Goal: Task Accomplishment & Management: Use online tool/utility

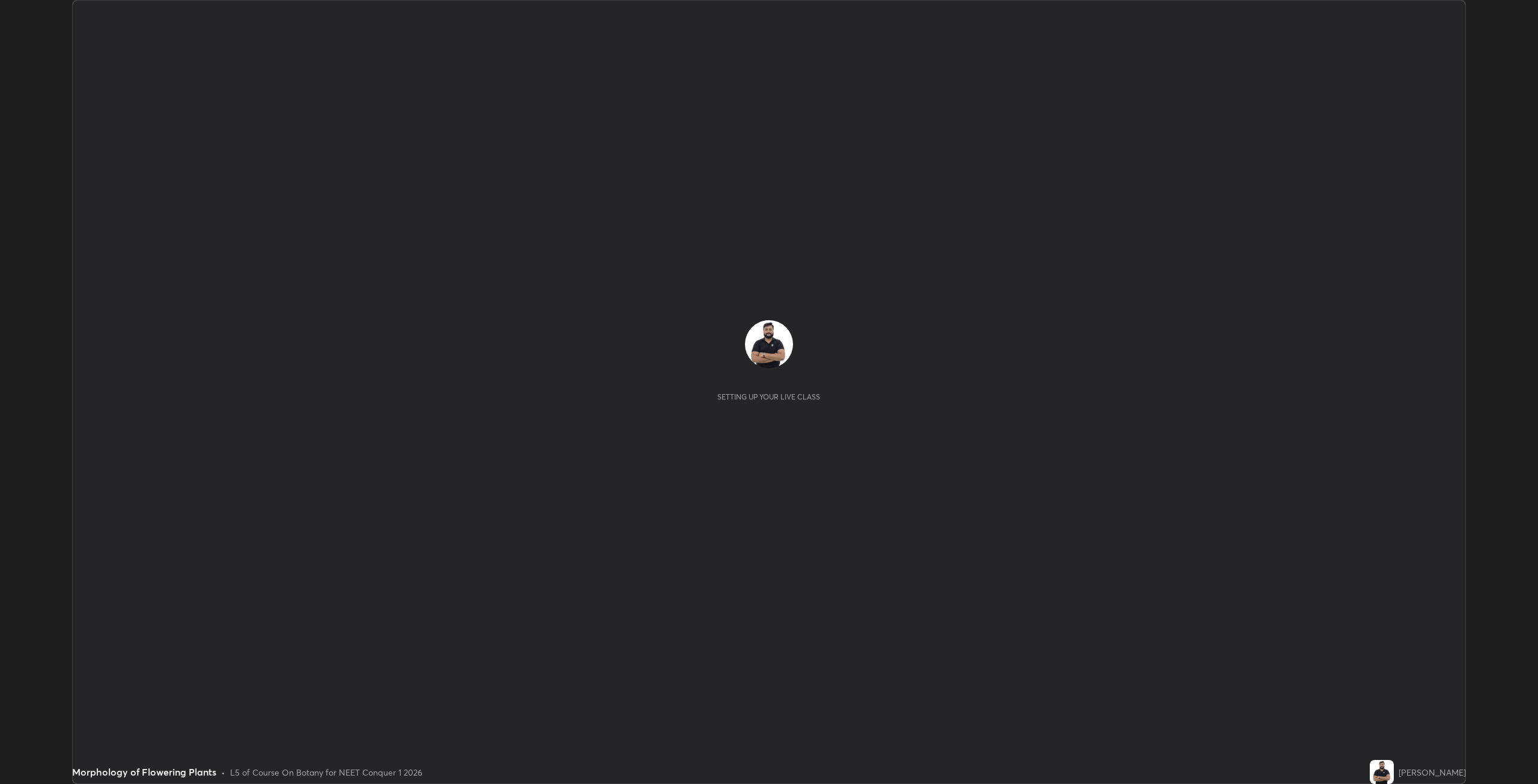
scroll to position [784, 1538]
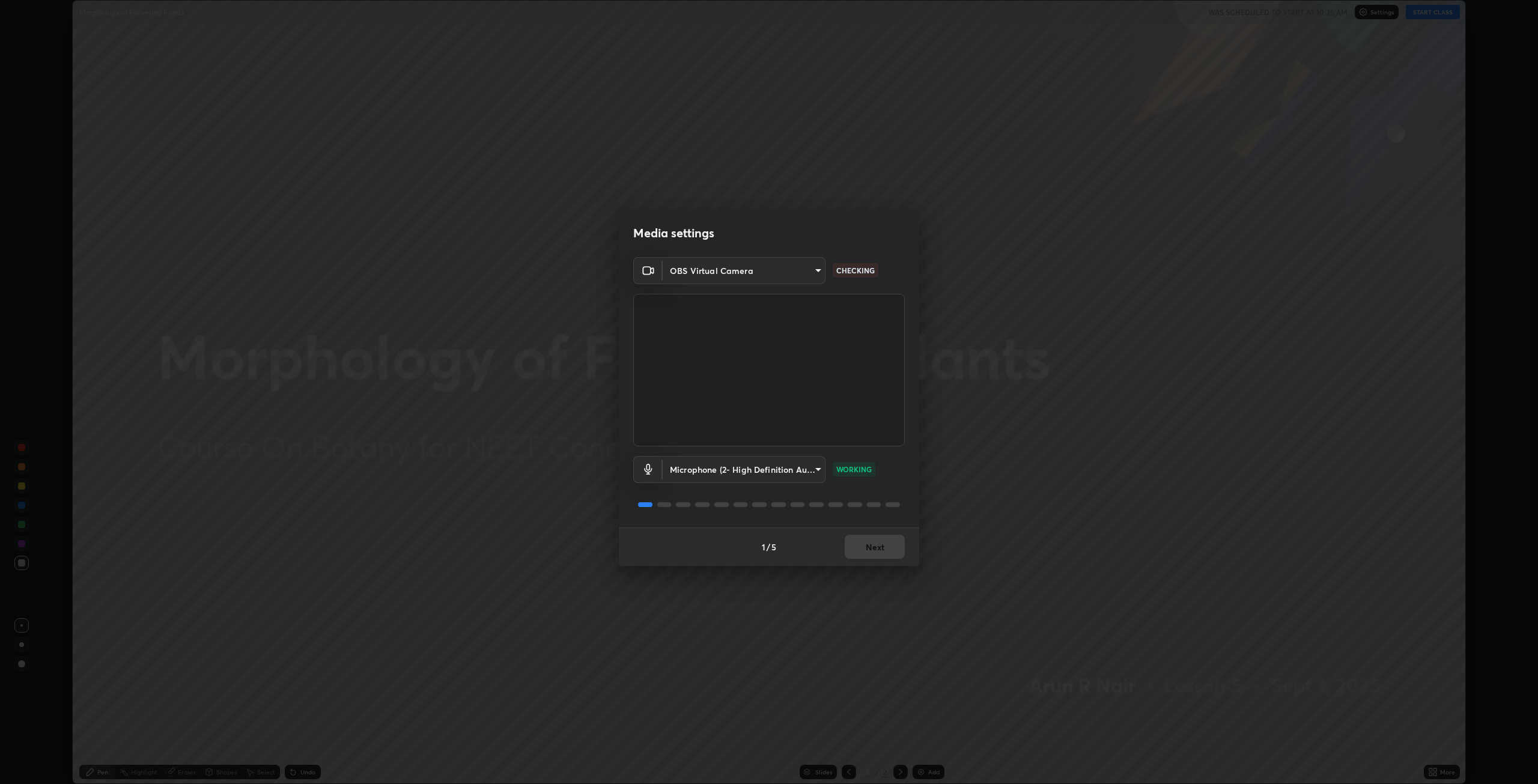
click at [811, 274] on body "Erase all Morphology of Flowering Plants WAS SCHEDULED TO START AT 10:35 AM Set…" at bounding box center [769, 392] width 1538 height 784
click at [757, 269] on li "OBS Virtual Camera" at bounding box center [743, 271] width 162 height 20
click at [867, 550] on button "Next" at bounding box center [874, 546] width 60 height 24
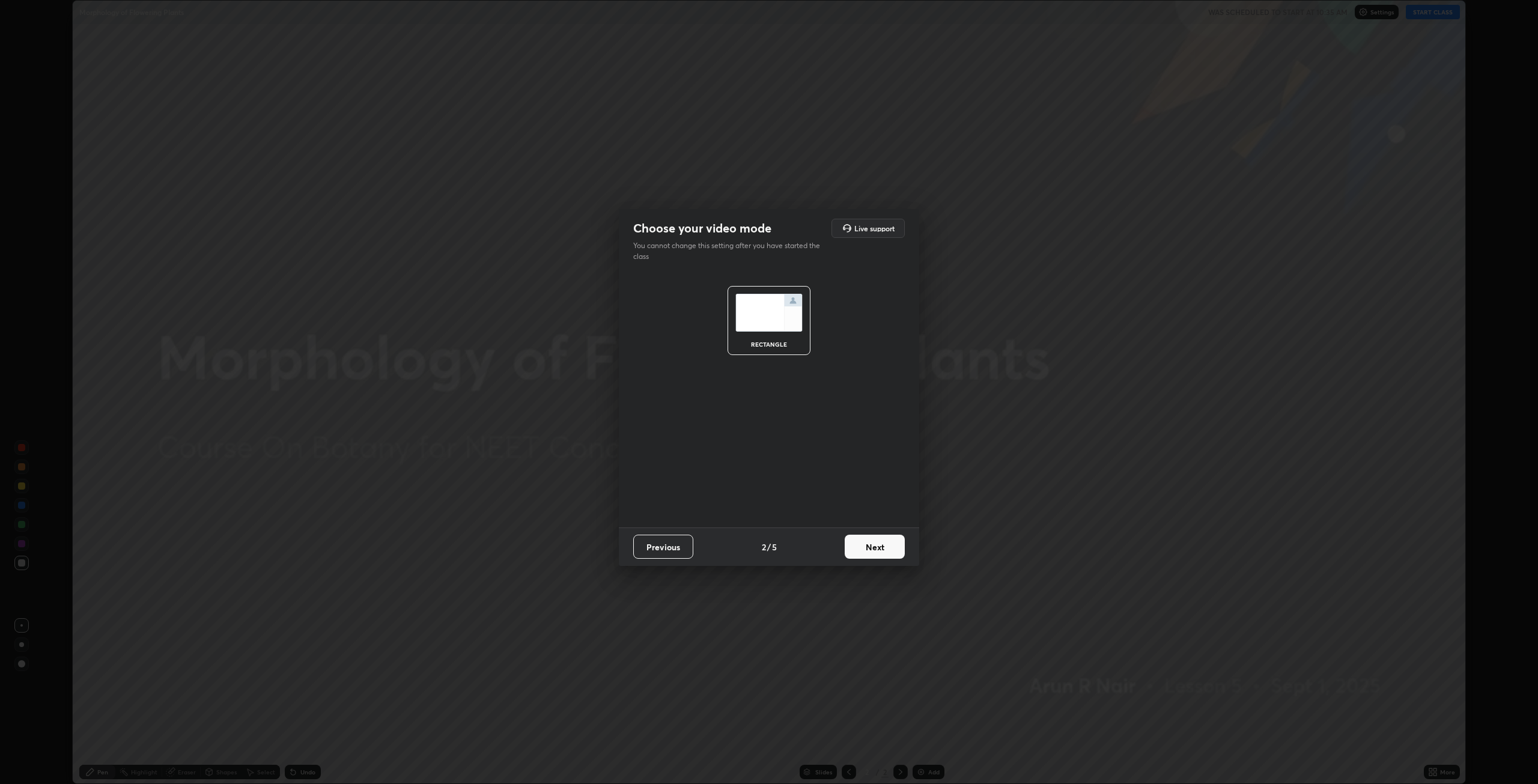
click at [870, 549] on button "Next" at bounding box center [874, 546] width 60 height 24
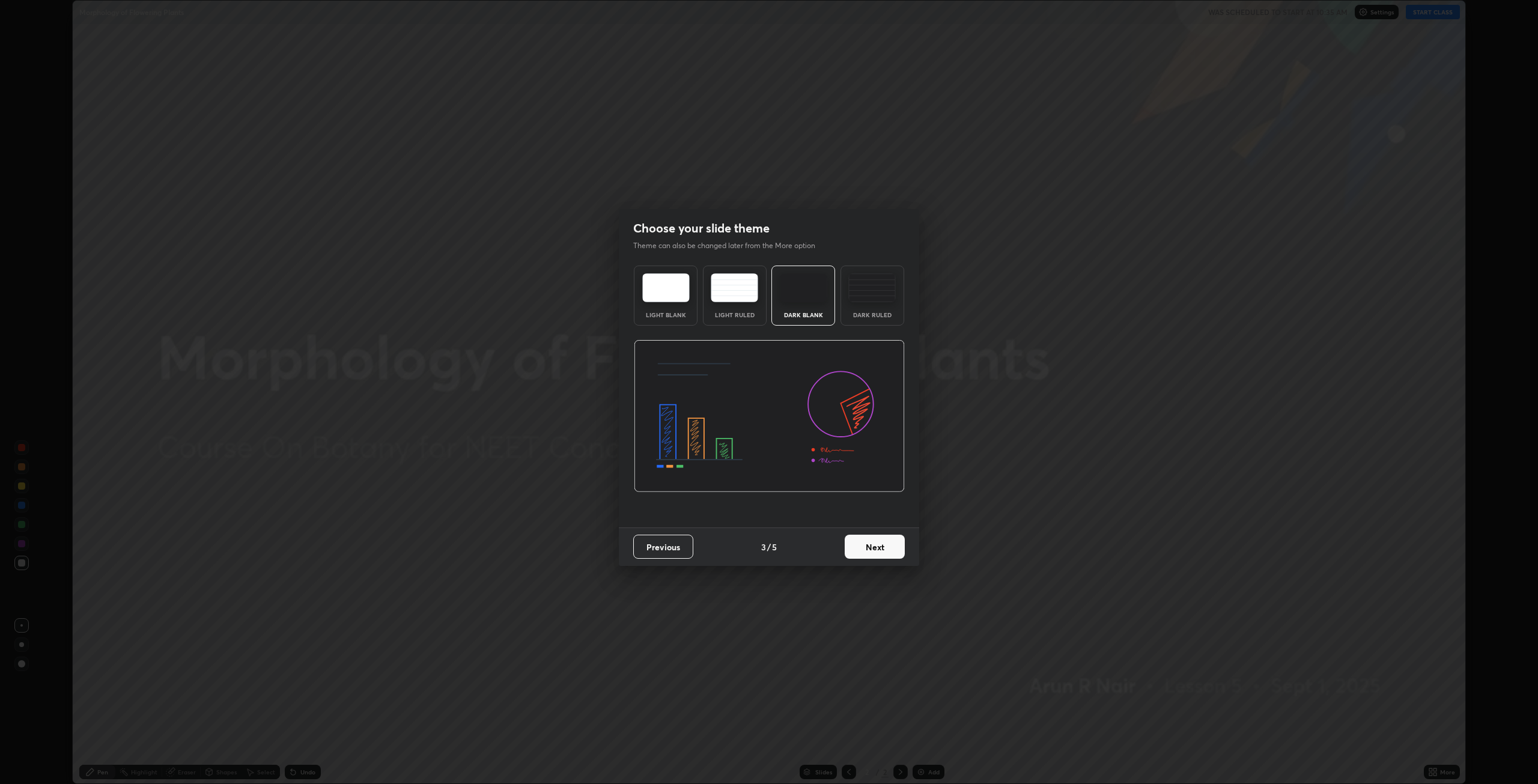
click at [873, 553] on button "Next" at bounding box center [874, 546] width 60 height 24
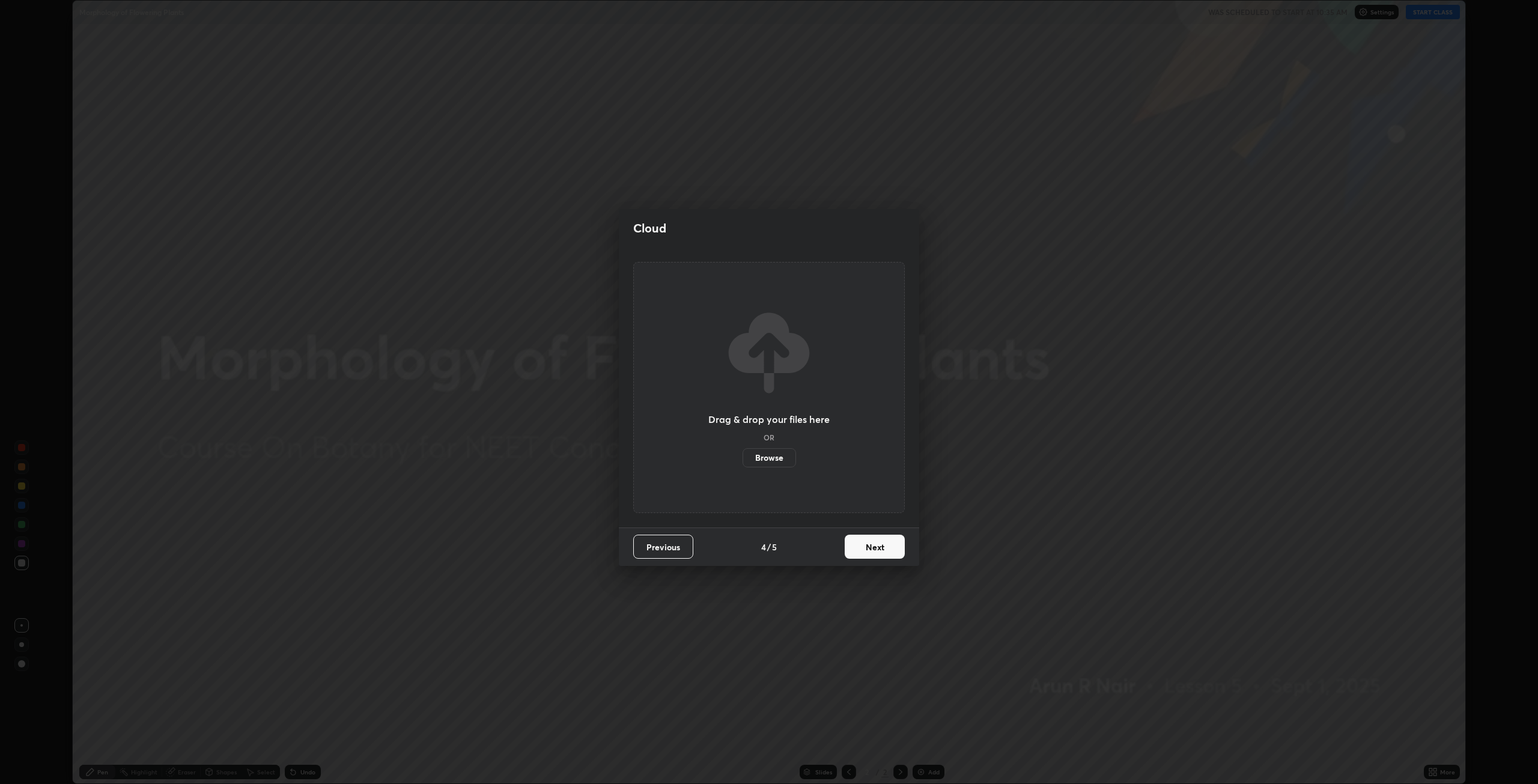
click at [875, 553] on button "Next" at bounding box center [874, 546] width 60 height 24
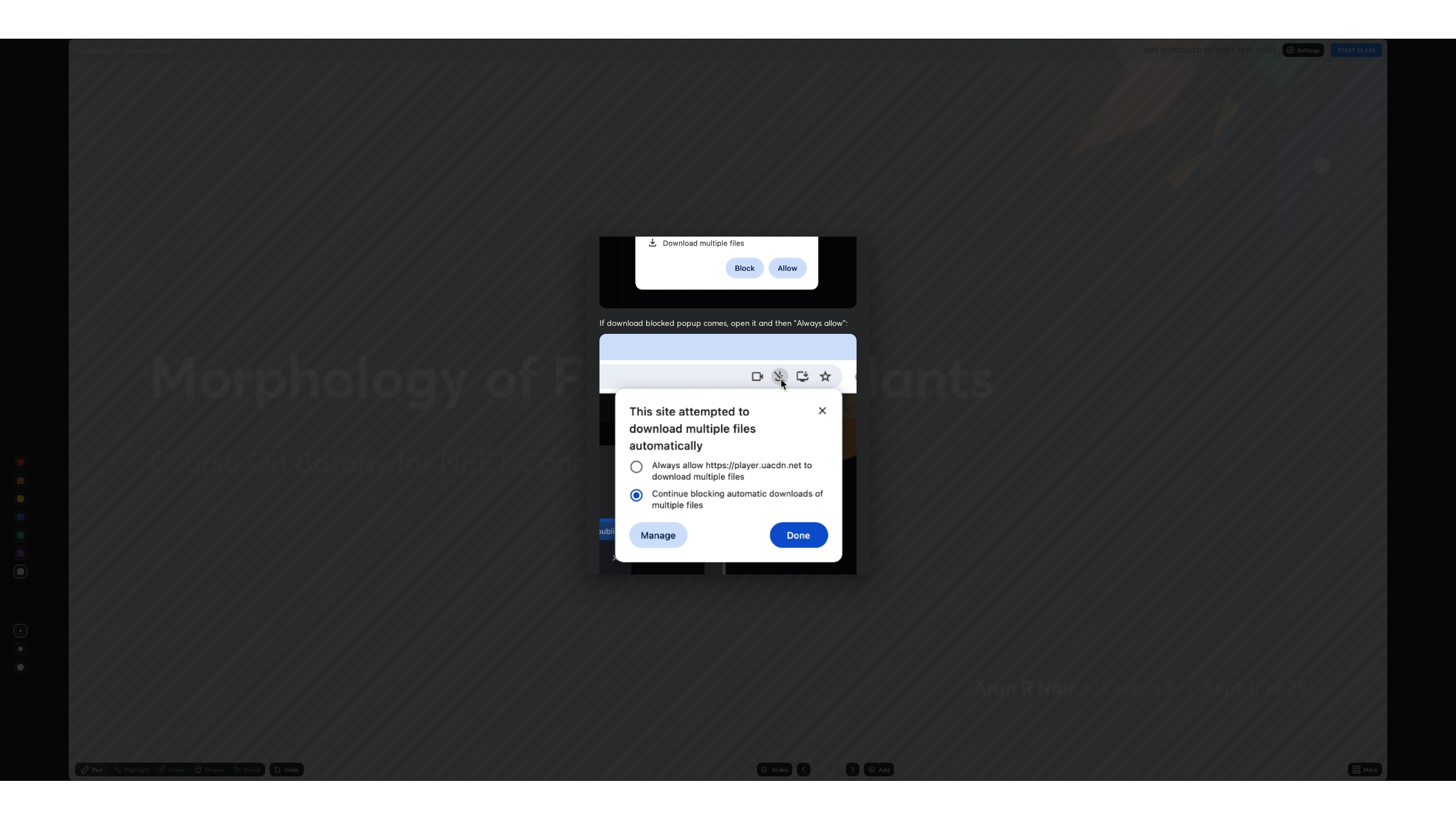
scroll to position [231, 0]
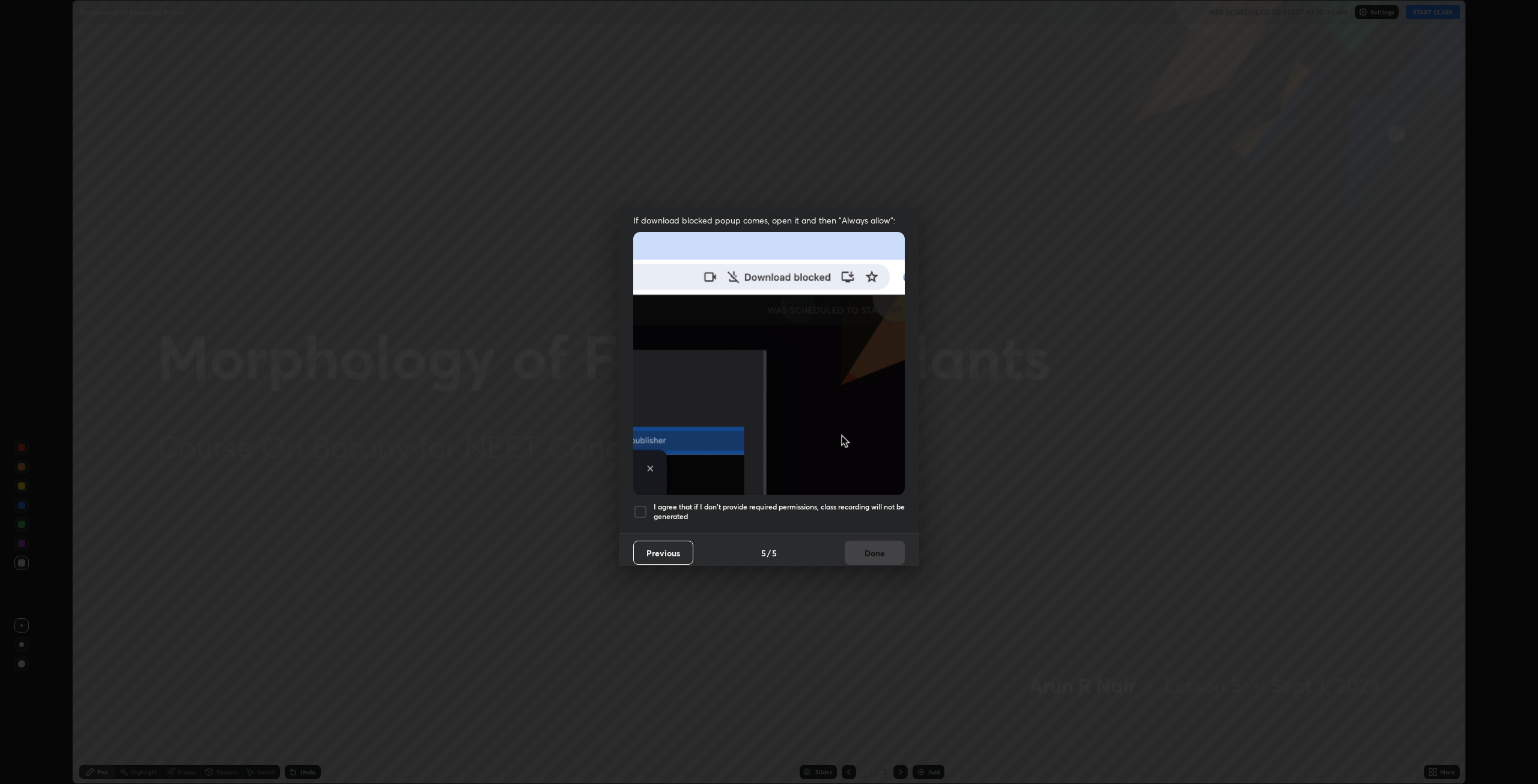
click at [635, 508] on div at bounding box center [640, 511] width 14 height 14
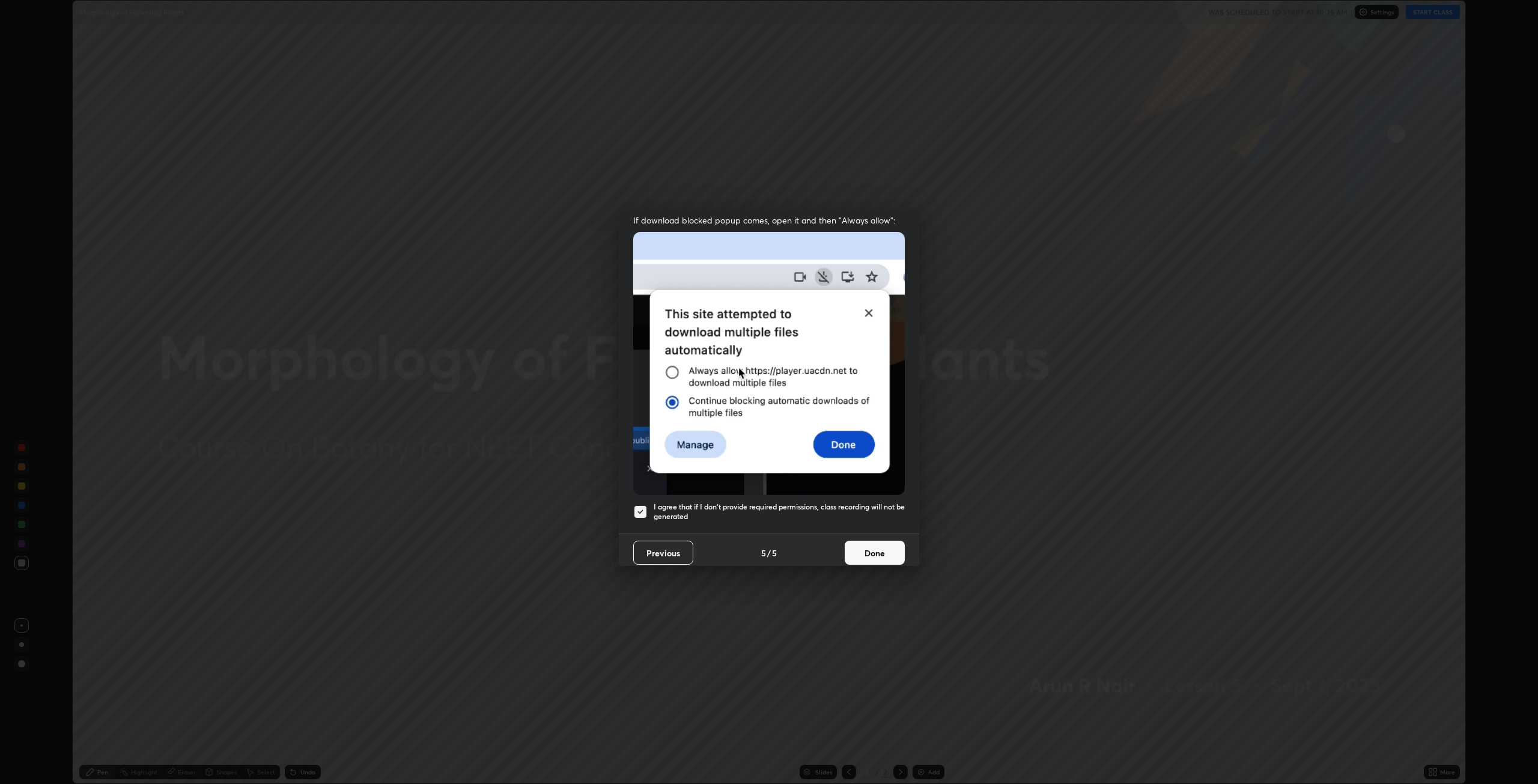
click at [877, 546] on button "Done" at bounding box center [874, 552] width 60 height 24
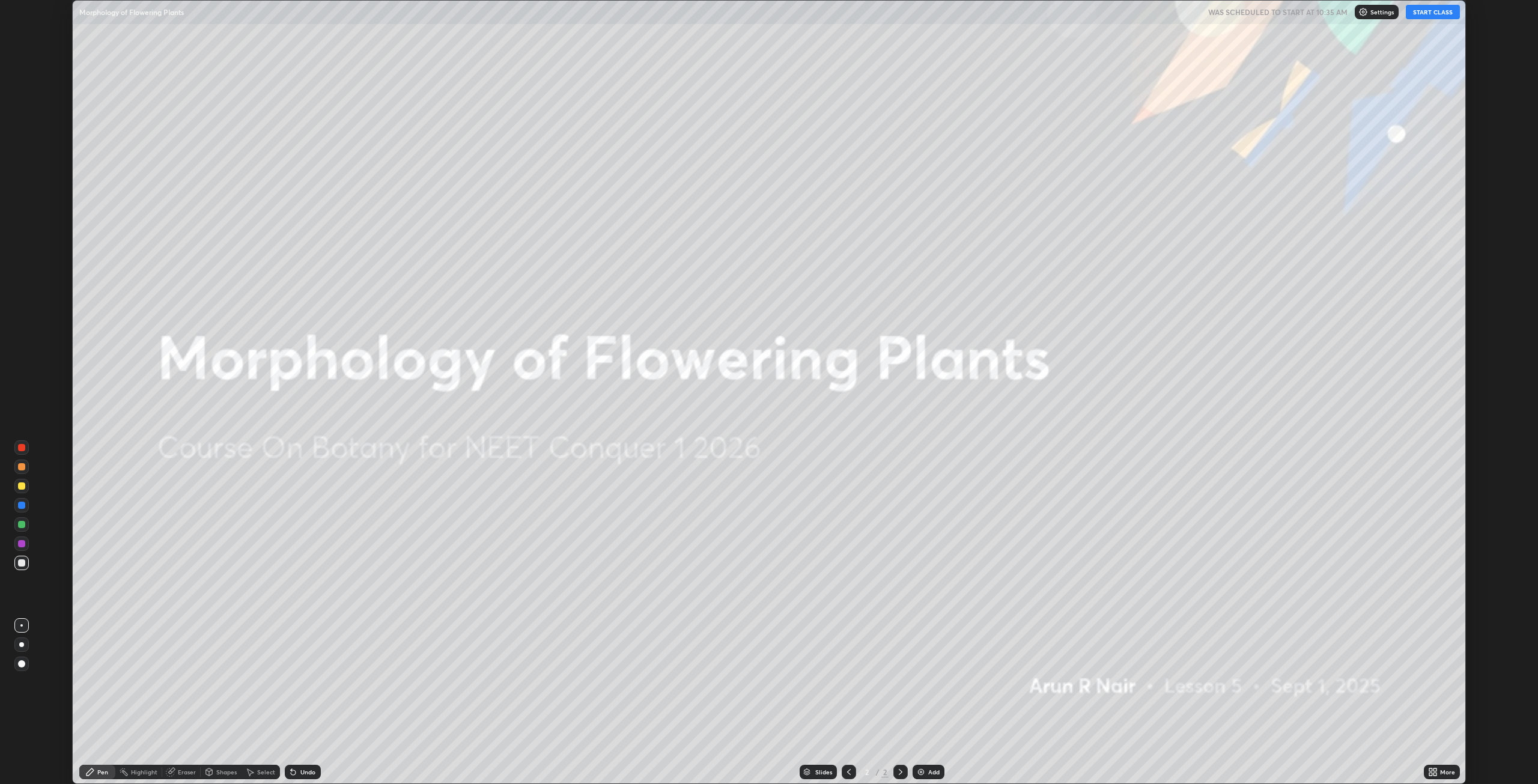
click at [1431, 14] on button "START CLASS" at bounding box center [1433, 12] width 54 height 14
click at [929, 774] on div "Add" at bounding box center [934, 771] width 12 height 6
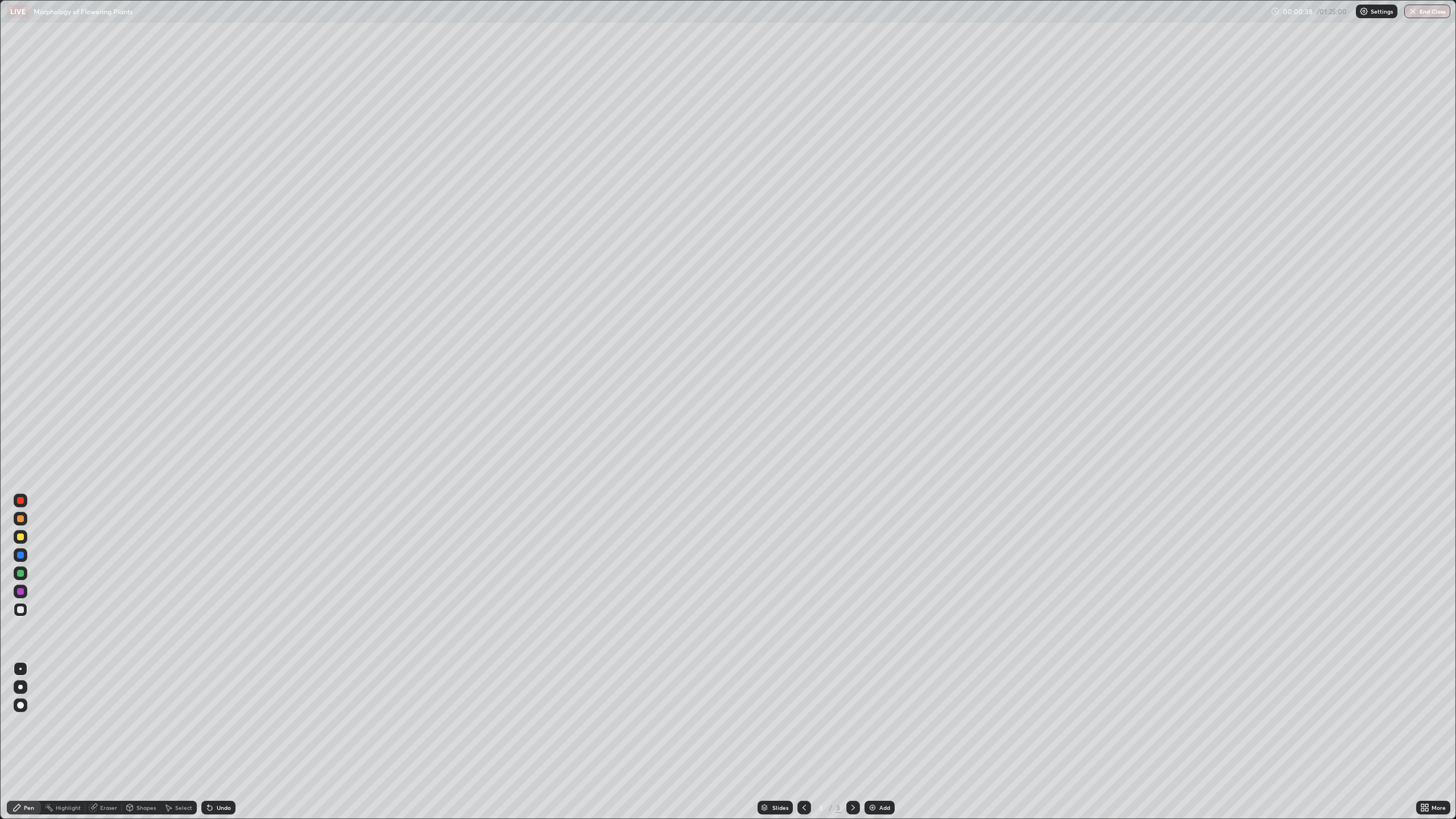
scroll to position [819, 1456]
